Goal: Find specific page/section: Find specific page/section

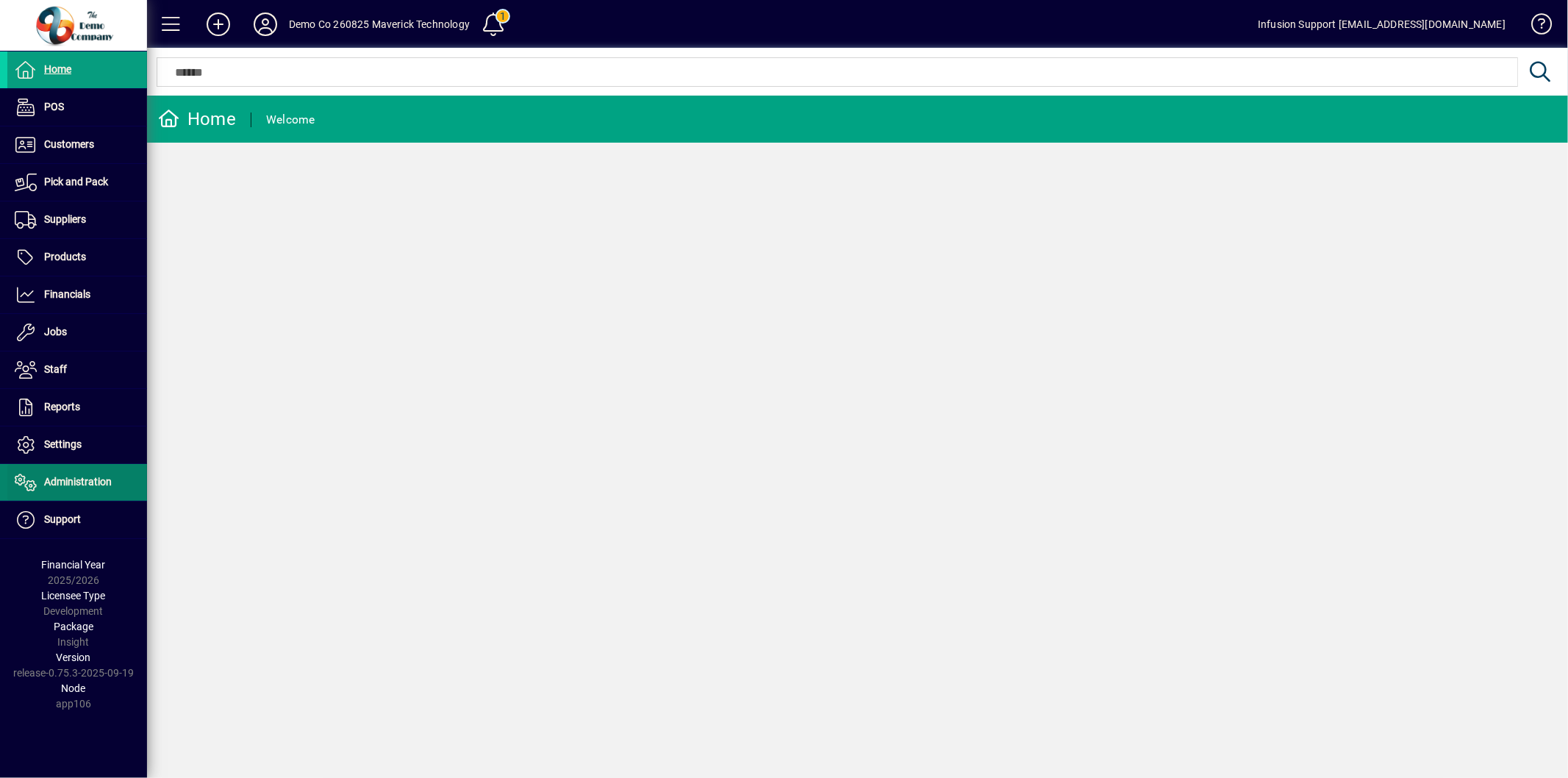
click at [101, 473] on span at bounding box center [77, 482] width 139 height 35
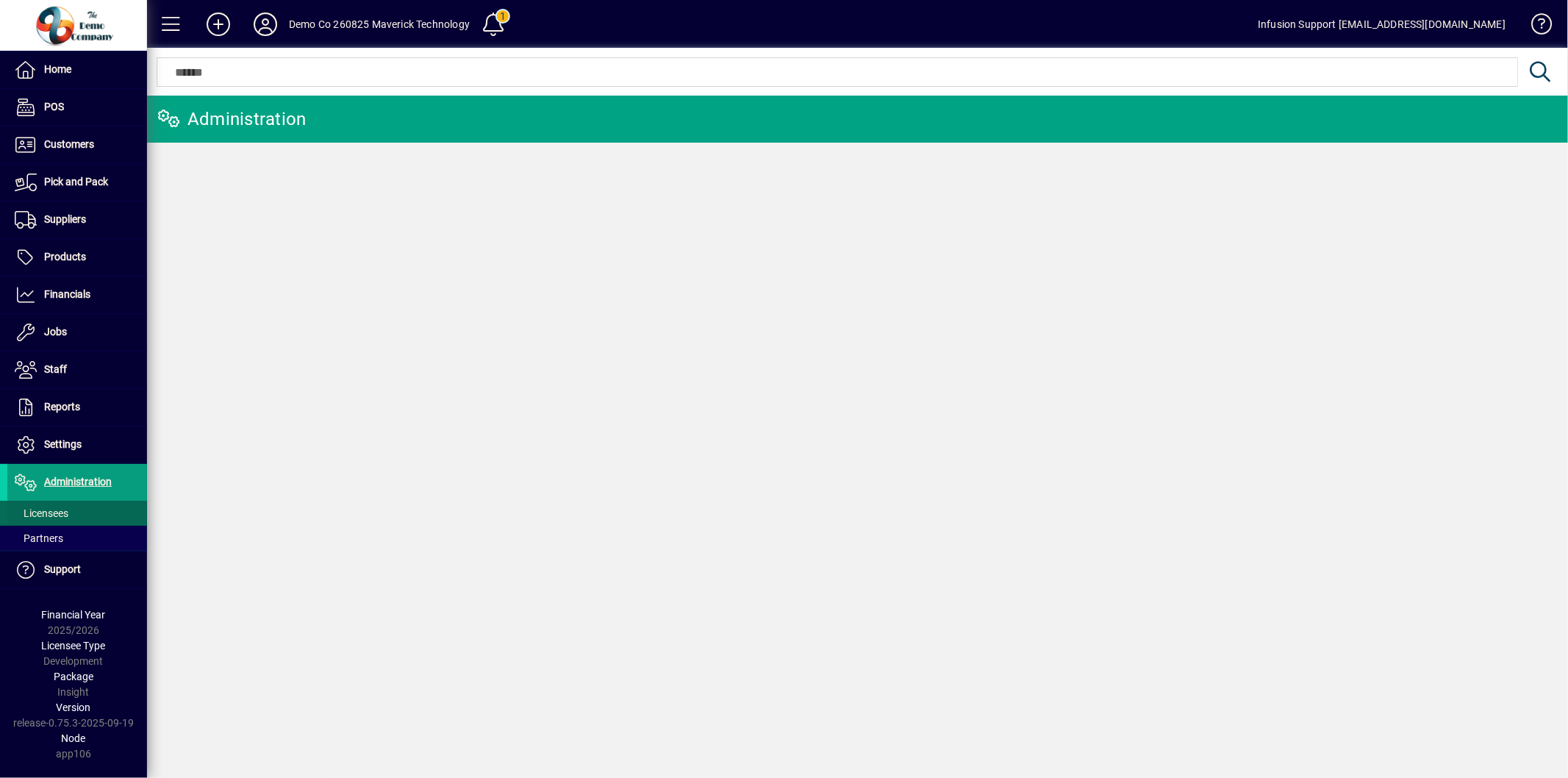
click at [75, 506] on span at bounding box center [77, 512] width 139 height 35
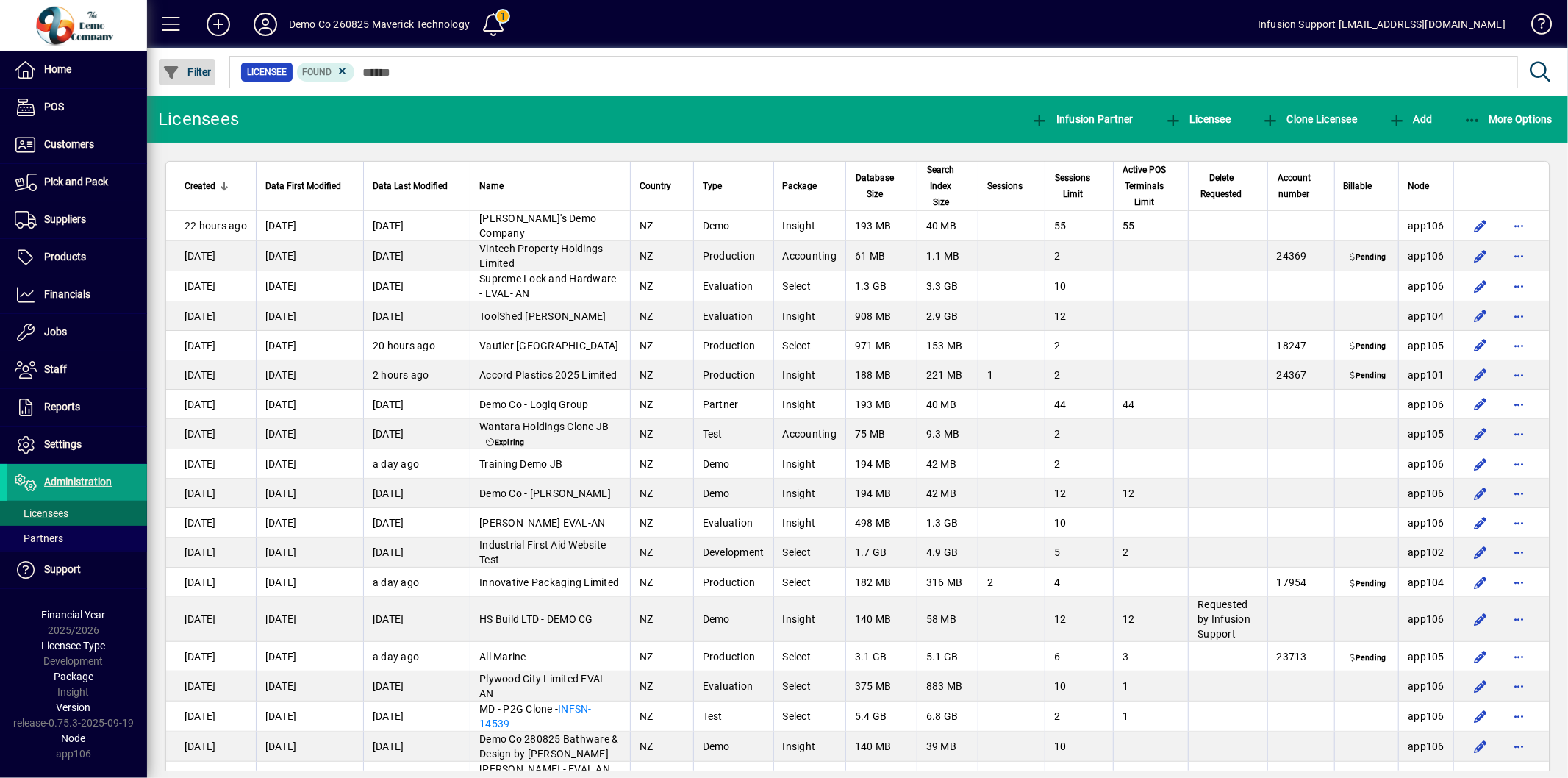
click at [198, 68] on span "Filter" at bounding box center [187, 72] width 49 height 11
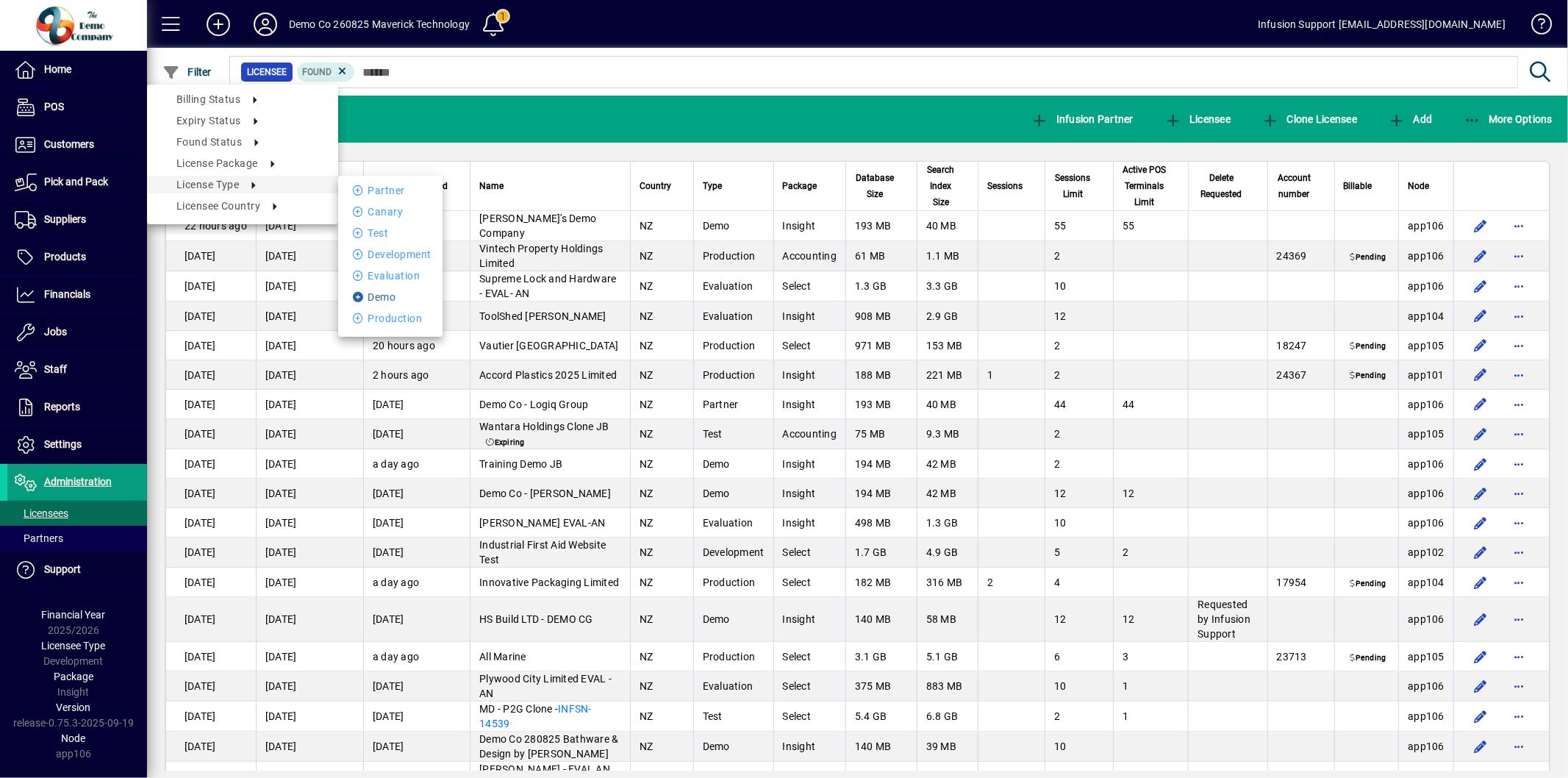
click at [381, 302] on li "Demo" at bounding box center [390, 298] width 104 height 18
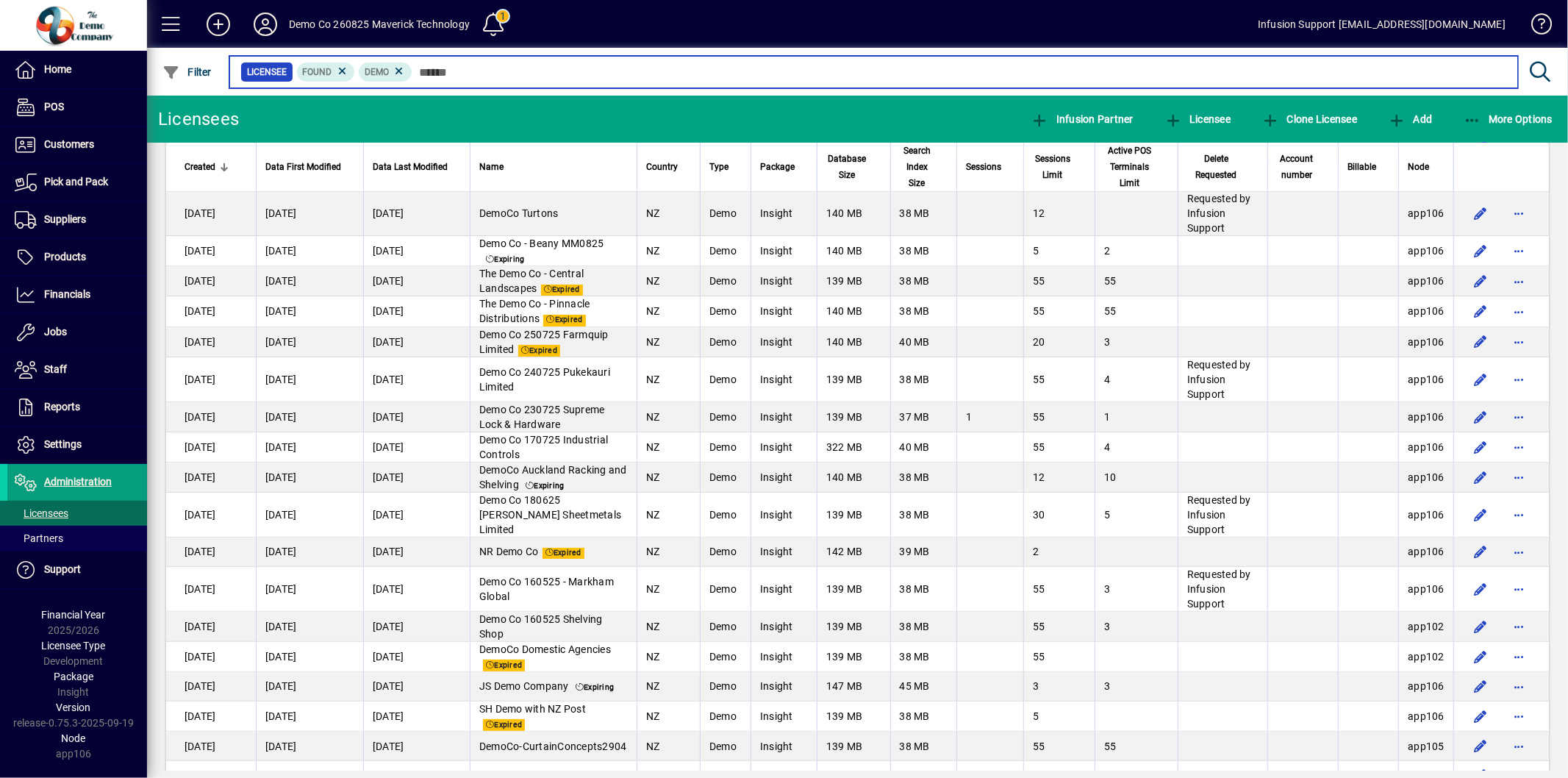
scroll to position [241, 0]
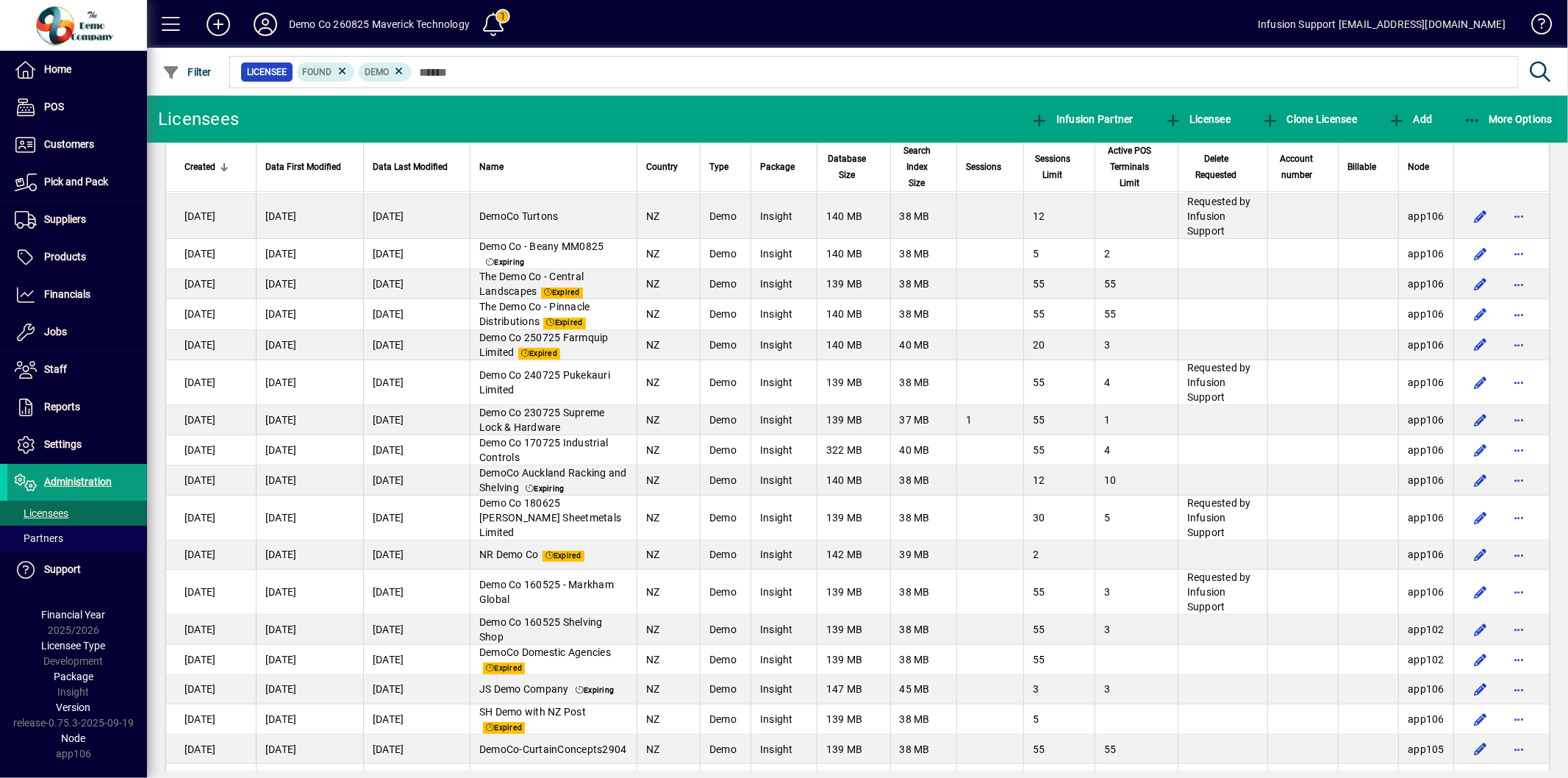
click at [402, 72] on icon at bounding box center [399, 71] width 13 height 13
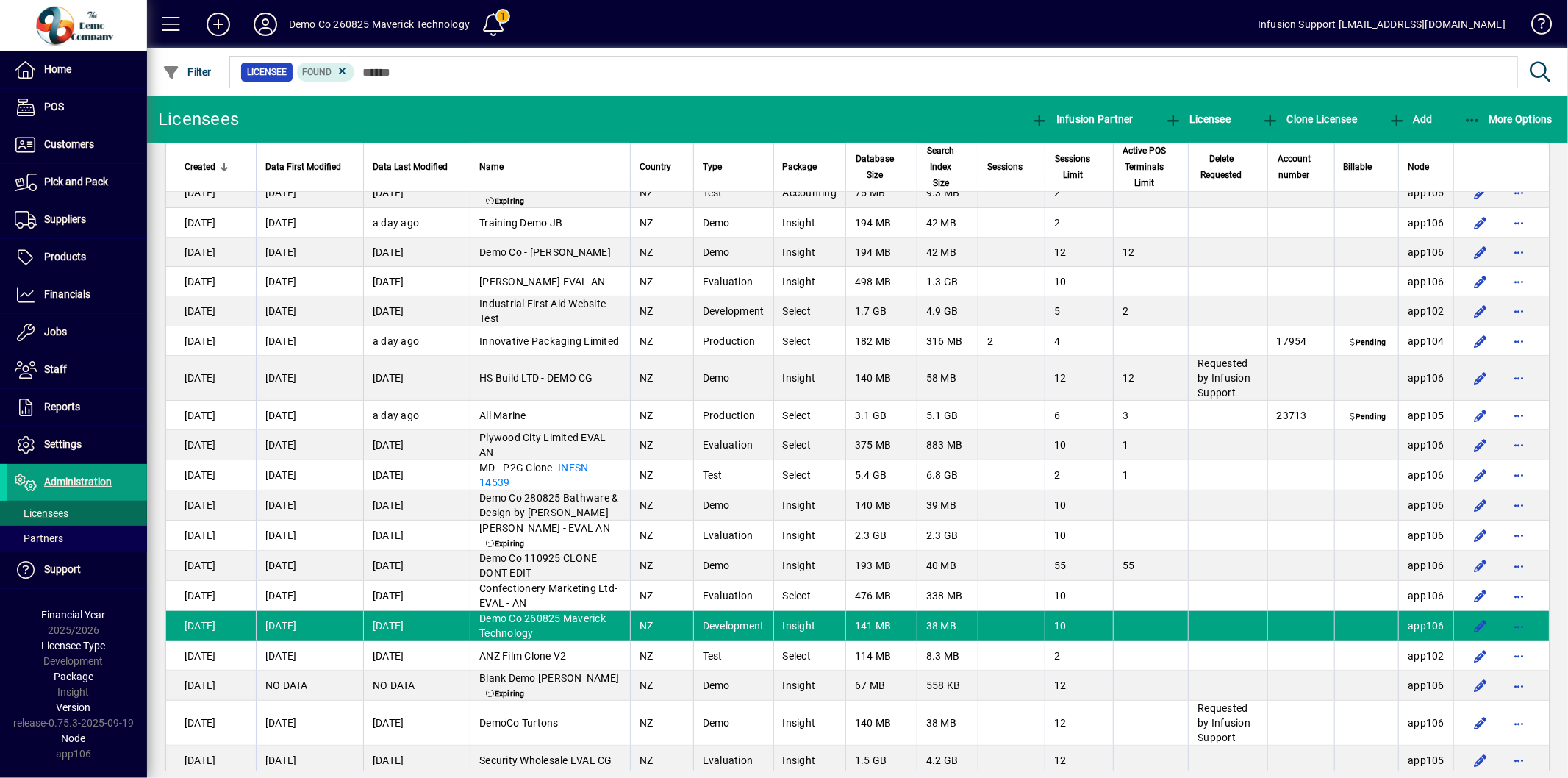
scroll to position [258, 0]
